Goal: Task Accomplishment & Management: Use online tool/utility

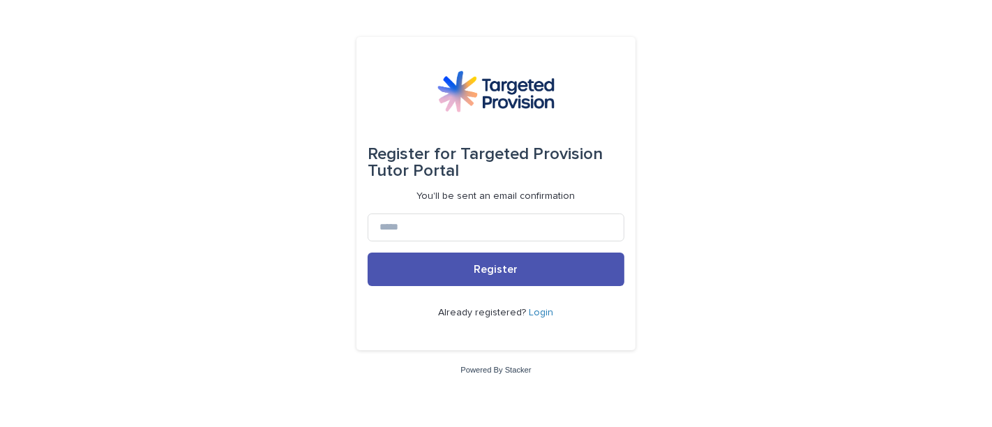
click at [544, 315] on link "Login" at bounding box center [541, 313] width 24 height 10
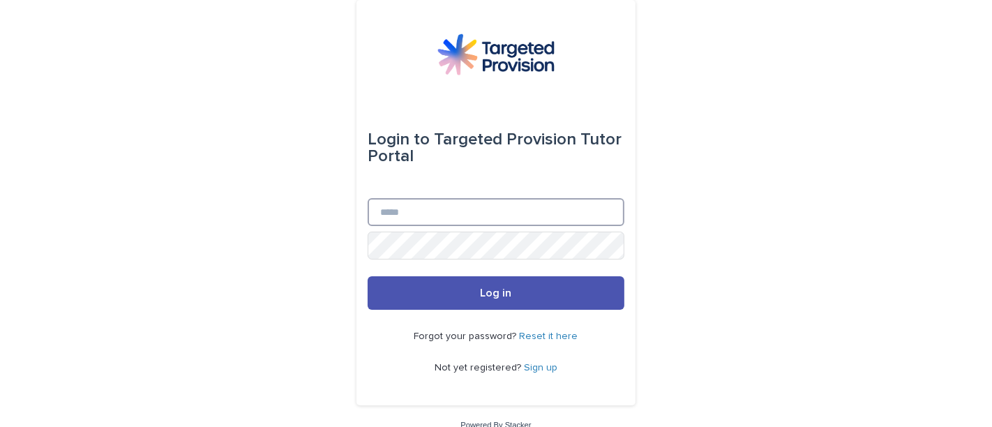
click at [514, 220] on input "Email" at bounding box center [496, 212] width 257 height 28
type input "**********"
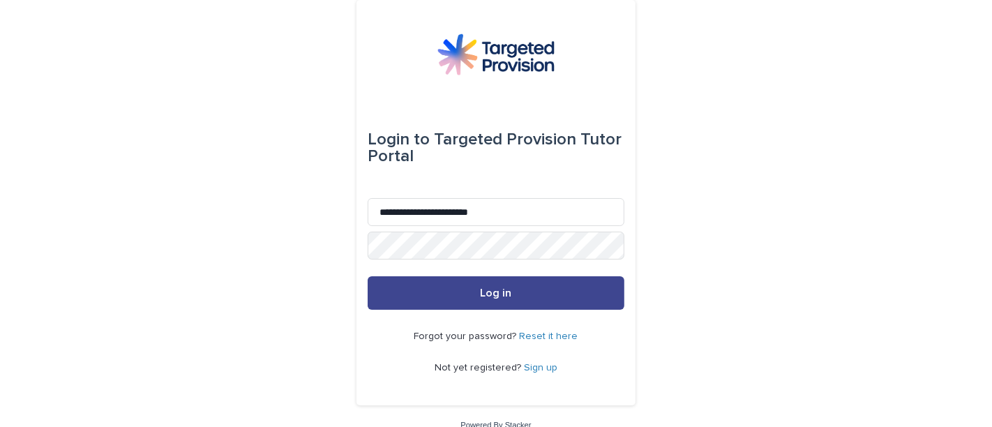
click at [513, 301] on button "Log in" at bounding box center [496, 292] width 257 height 33
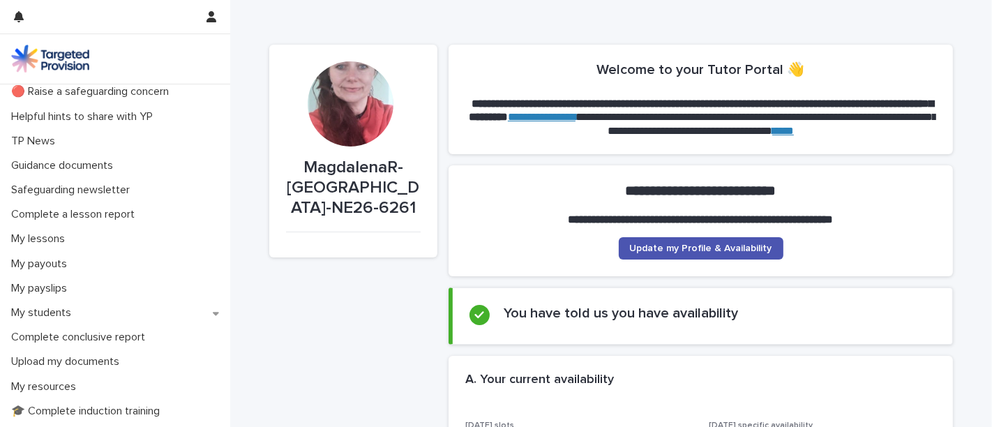
scroll to position [53, 0]
click at [99, 305] on div "My students" at bounding box center [115, 313] width 230 height 24
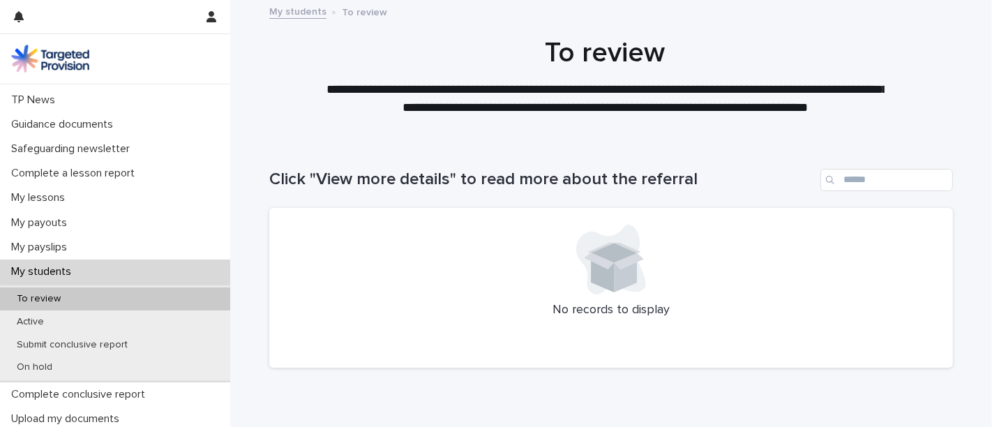
scroll to position [160, 0]
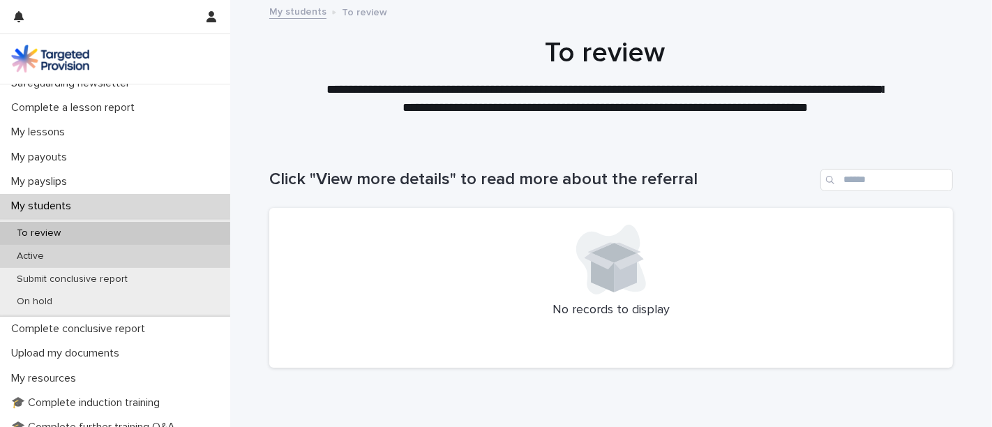
click at [89, 255] on div "Active" at bounding box center [115, 256] width 230 height 23
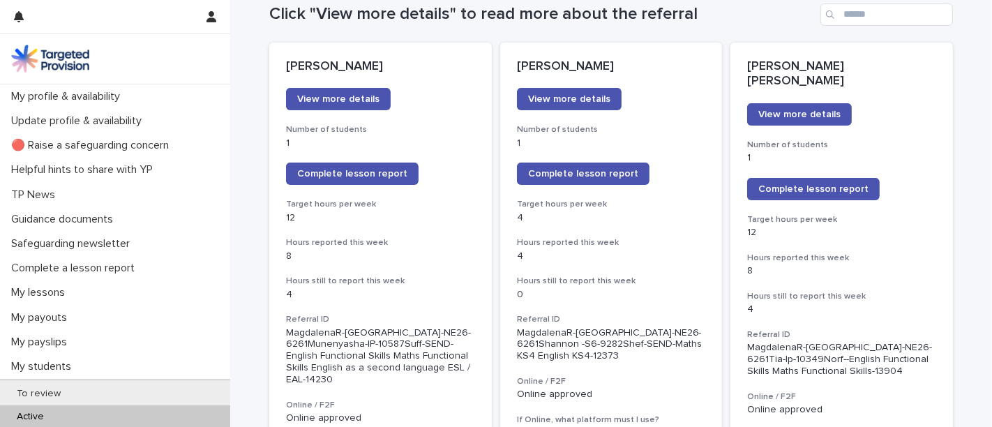
scroll to position [163, 0]
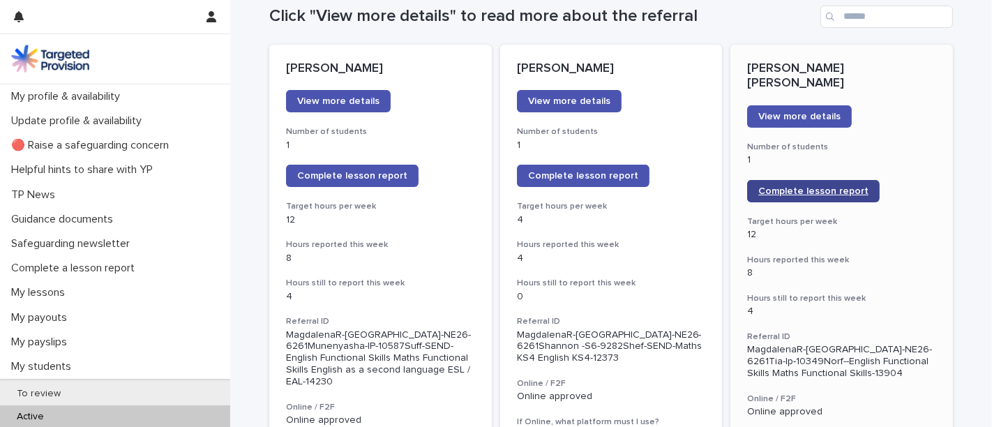
click at [773, 184] on link "Complete lesson report" at bounding box center [813, 191] width 133 height 22
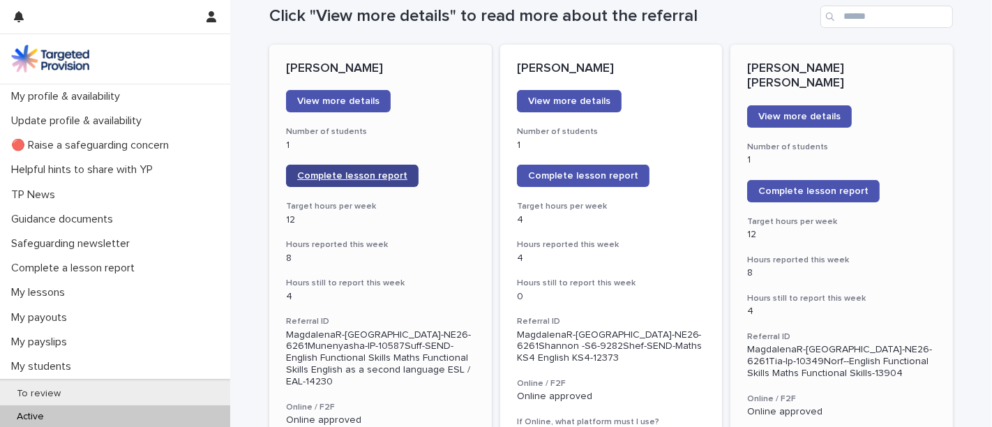
click at [364, 171] on span "Complete lesson report" at bounding box center [352, 176] width 110 height 10
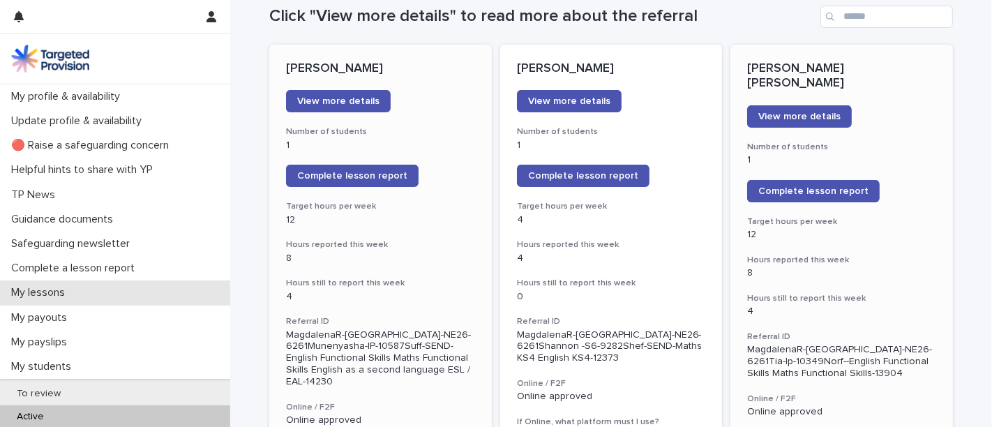
click at [52, 292] on p "My lessons" at bounding box center [41, 292] width 70 height 13
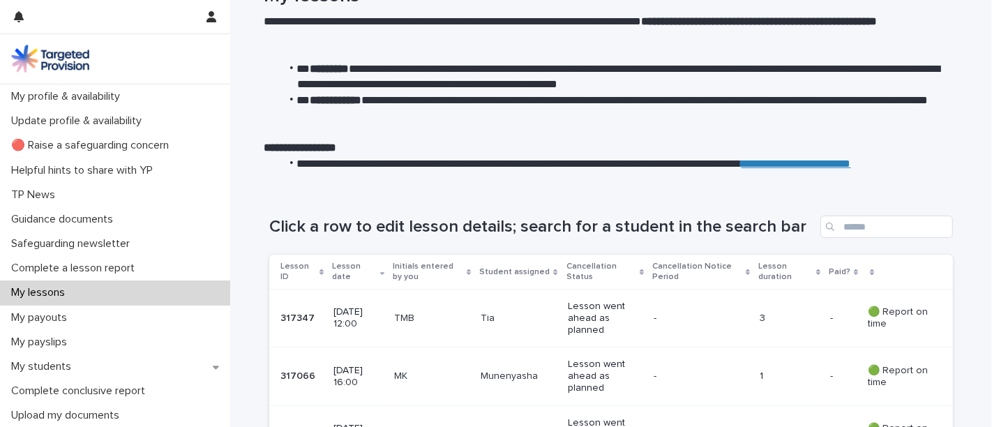
scroll to position [80, 0]
